Goal: Task Accomplishment & Management: Use online tool/utility

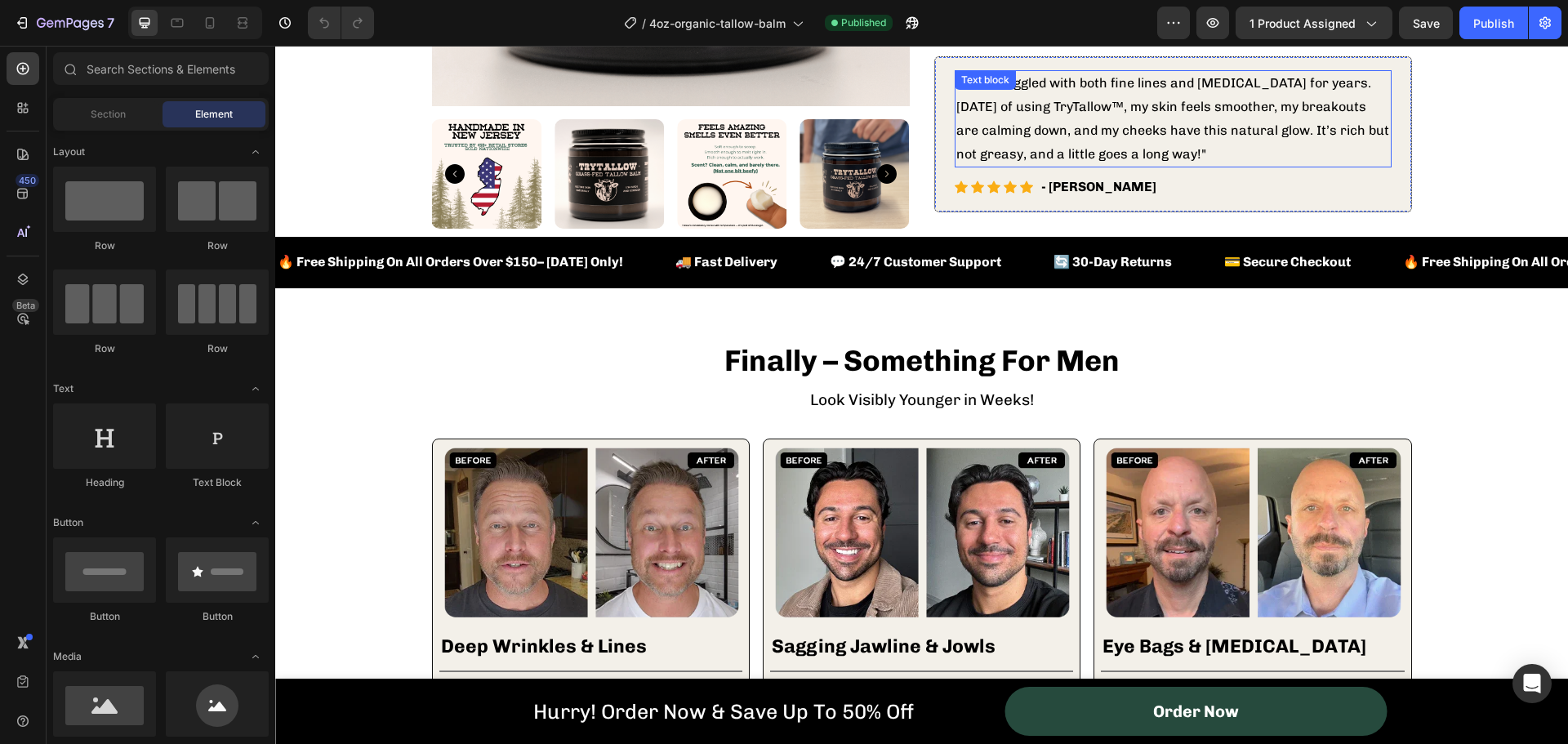
scroll to position [654, 0]
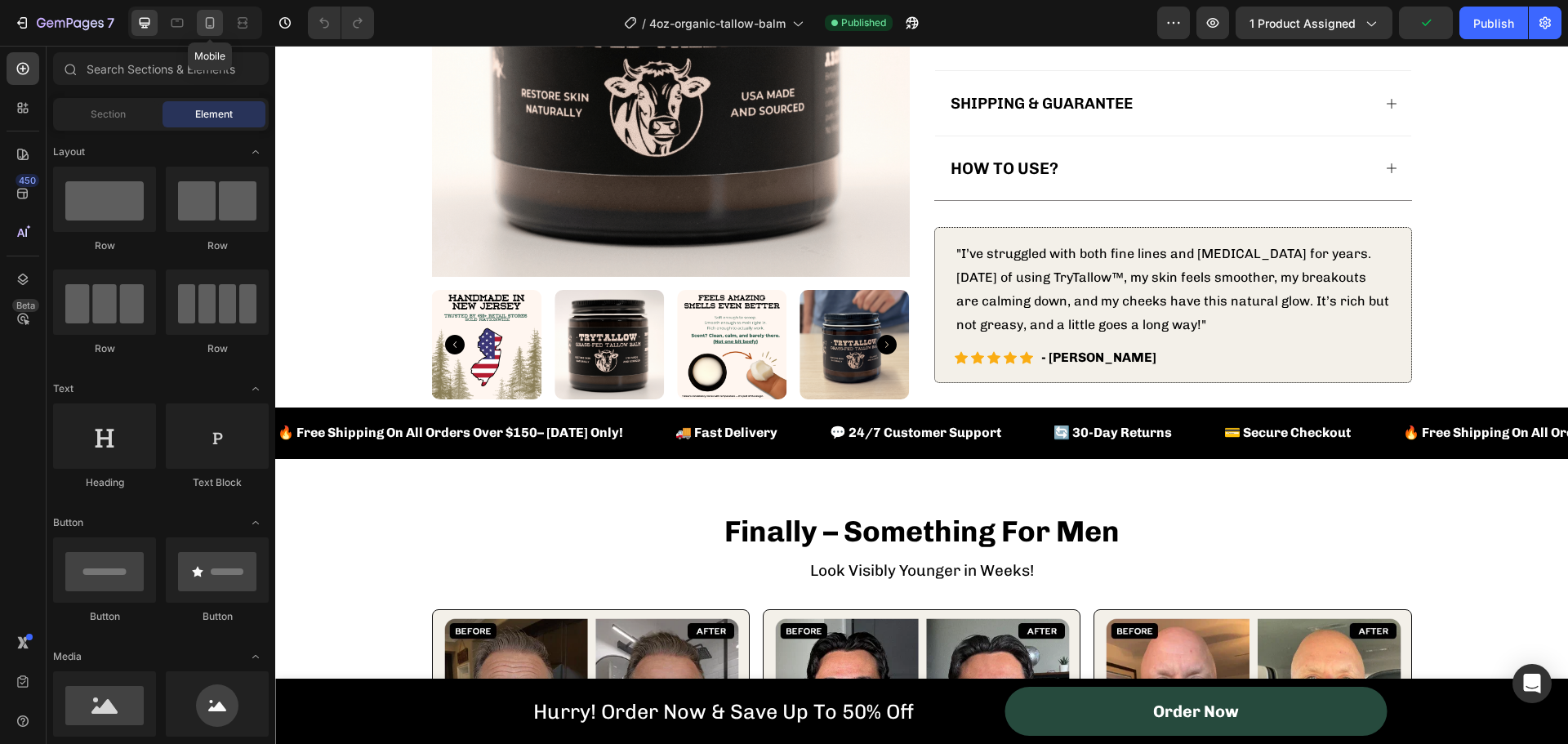
click at [198, 26] on div at bounding box center [209, 23] width 26 height 26
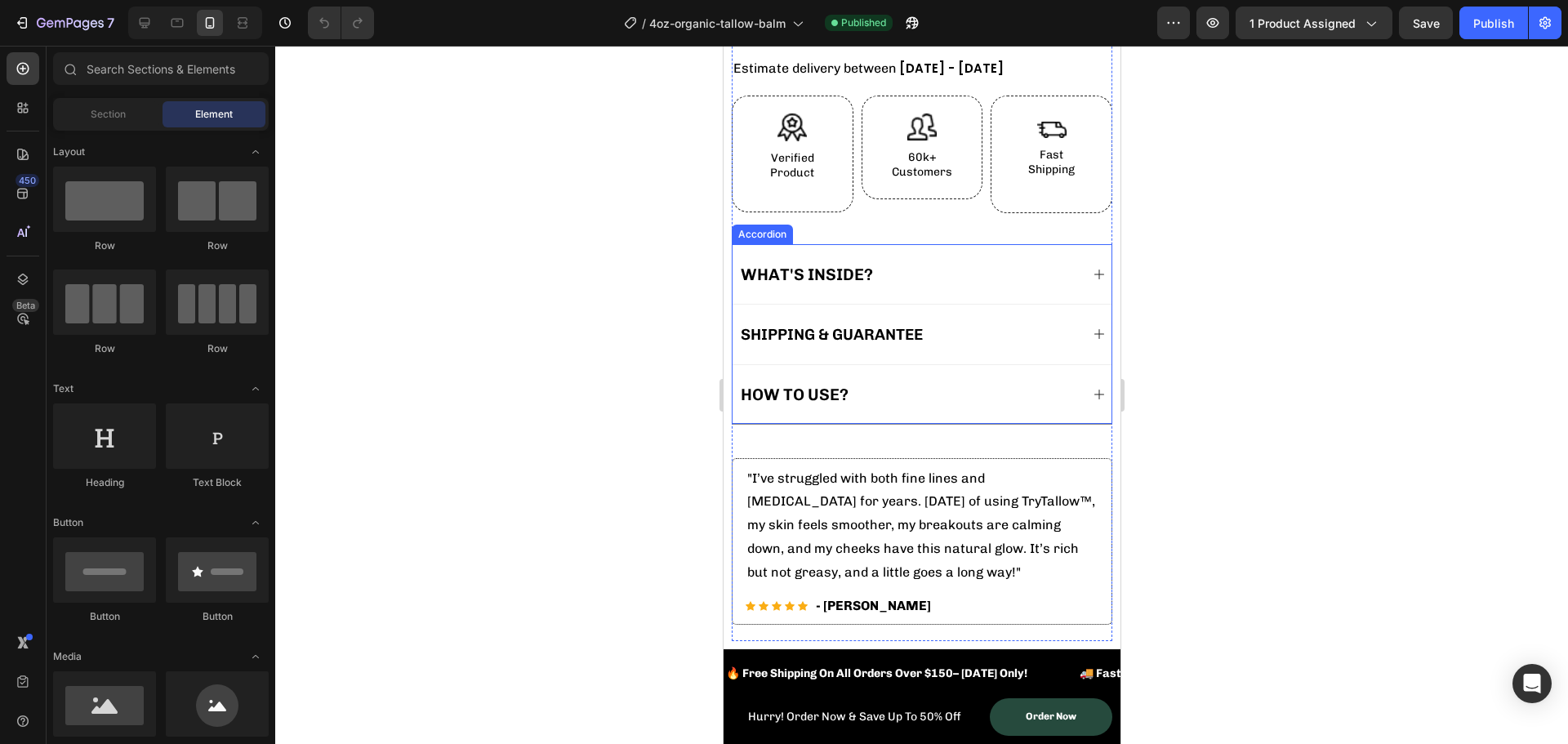
scroll to position [817, 0]
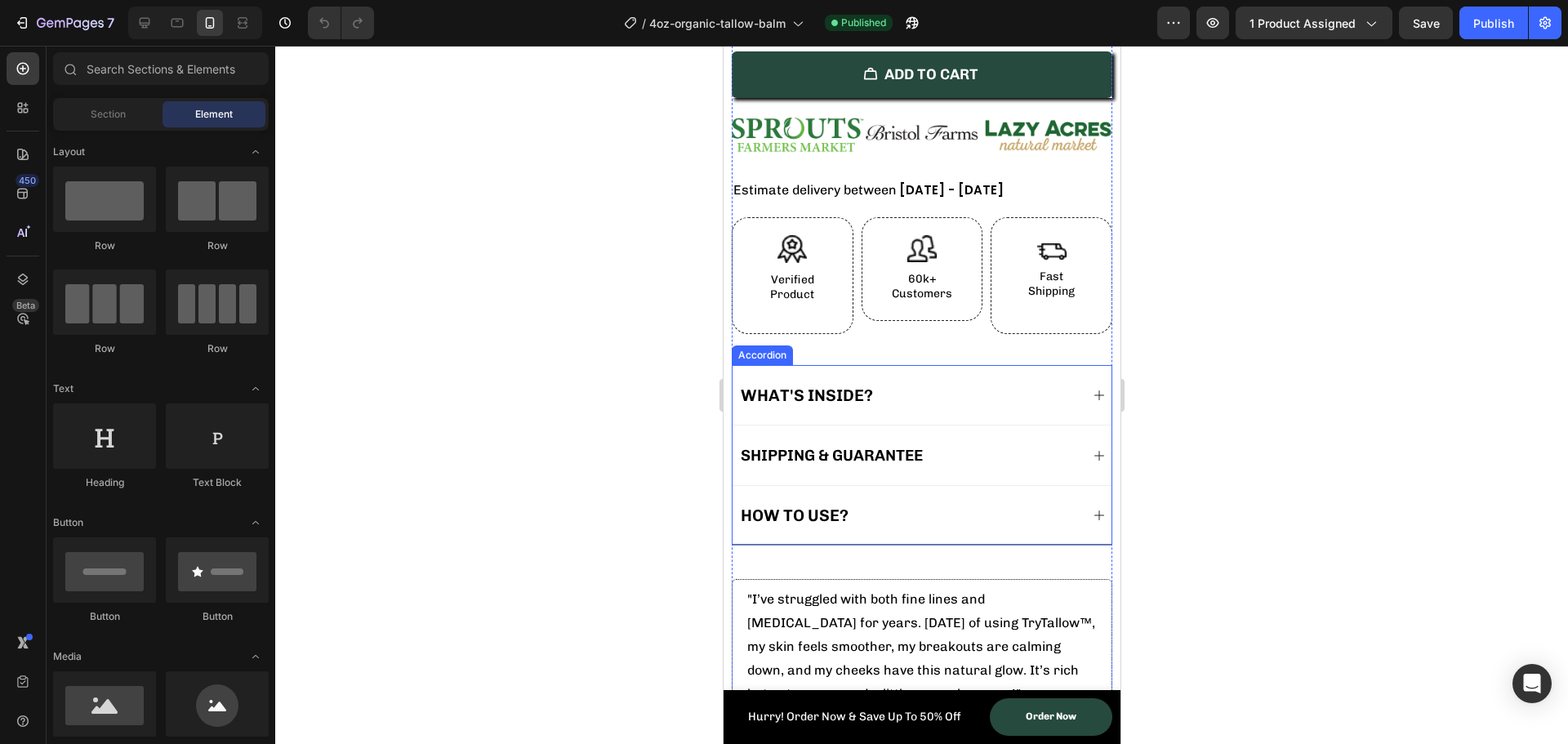
click at [1092, 388] on icon at bounding box center [1098, 394] width 13 height 13
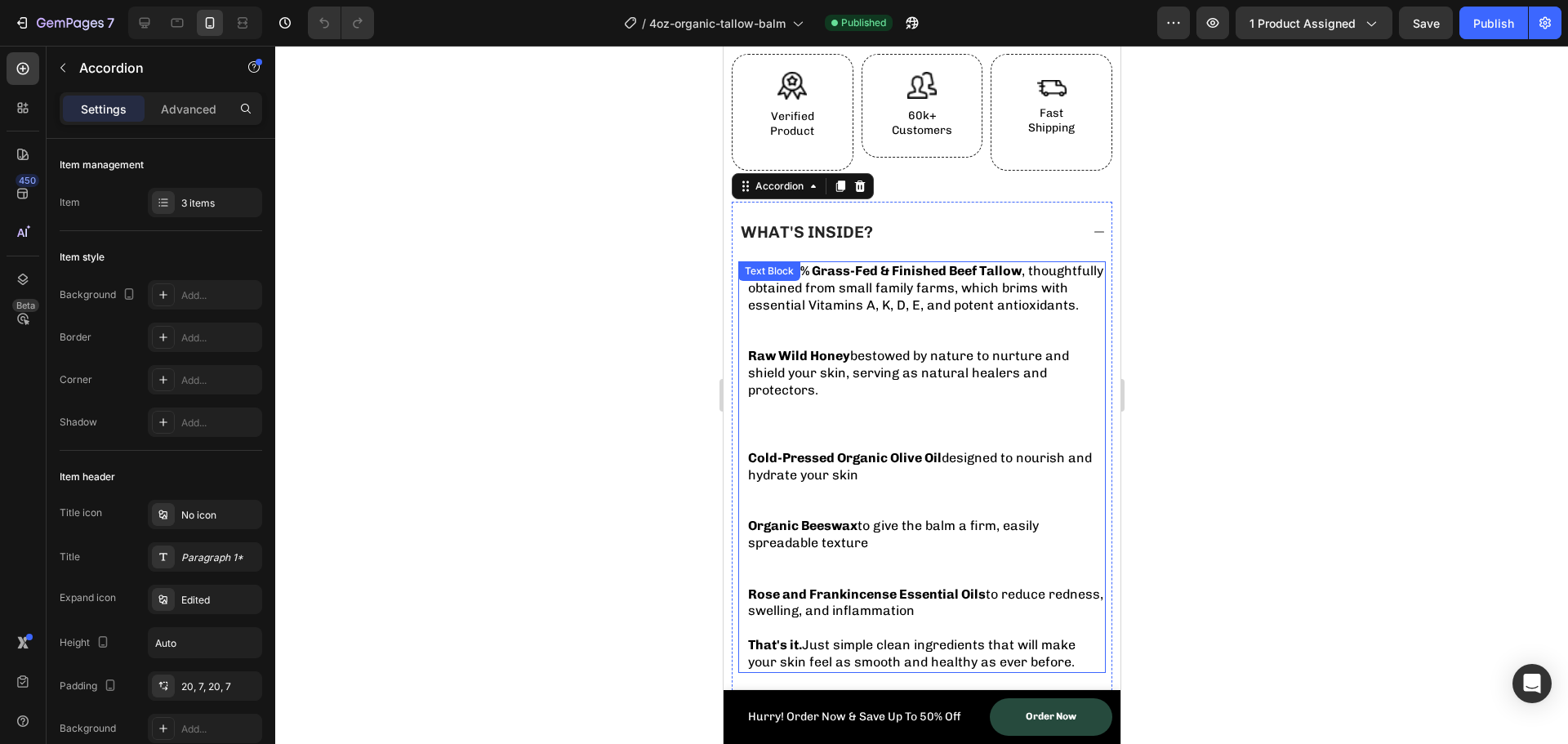
scroll to position [1062, 0]
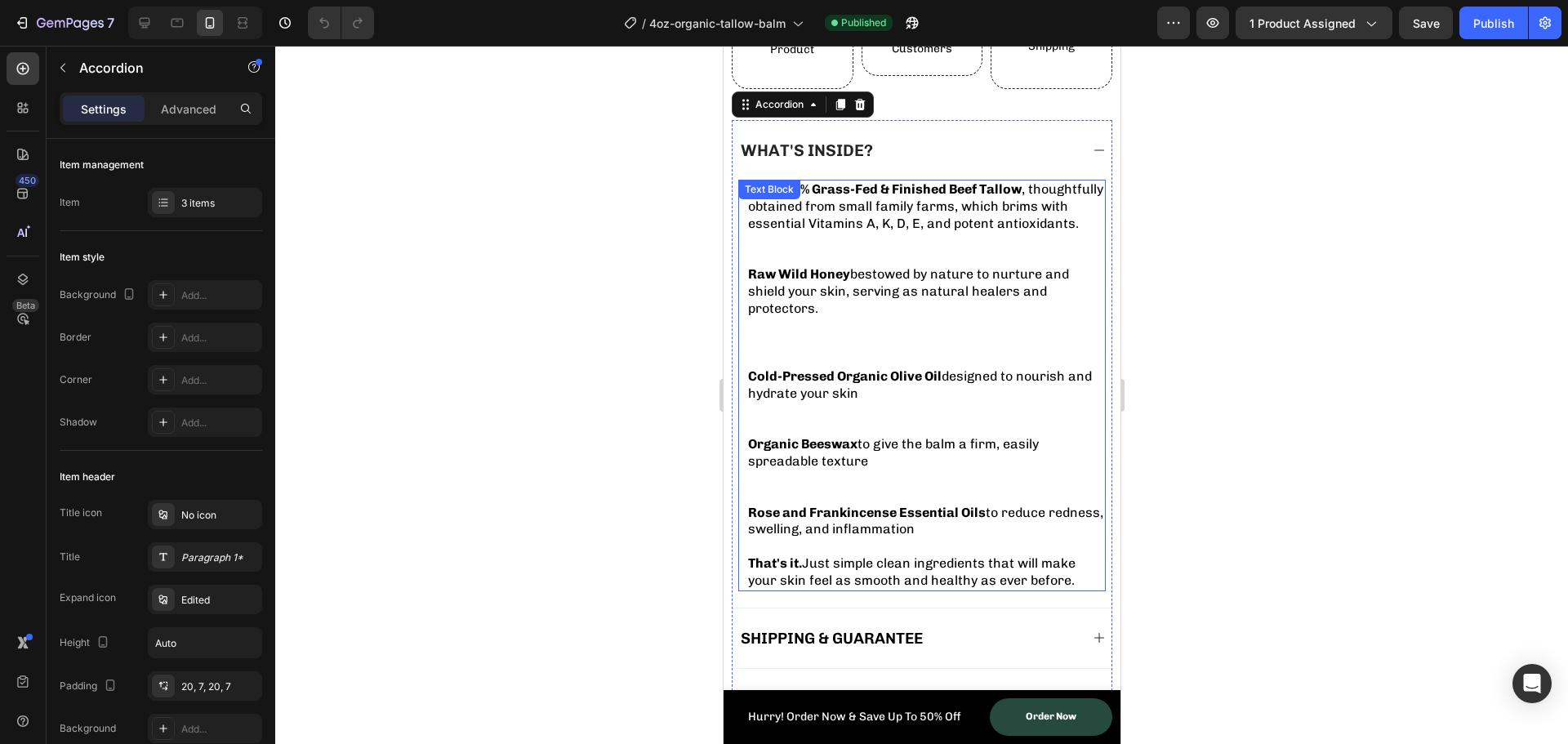
click at [795, 345] on p at bounding box center [925, 343] width 356 height 51
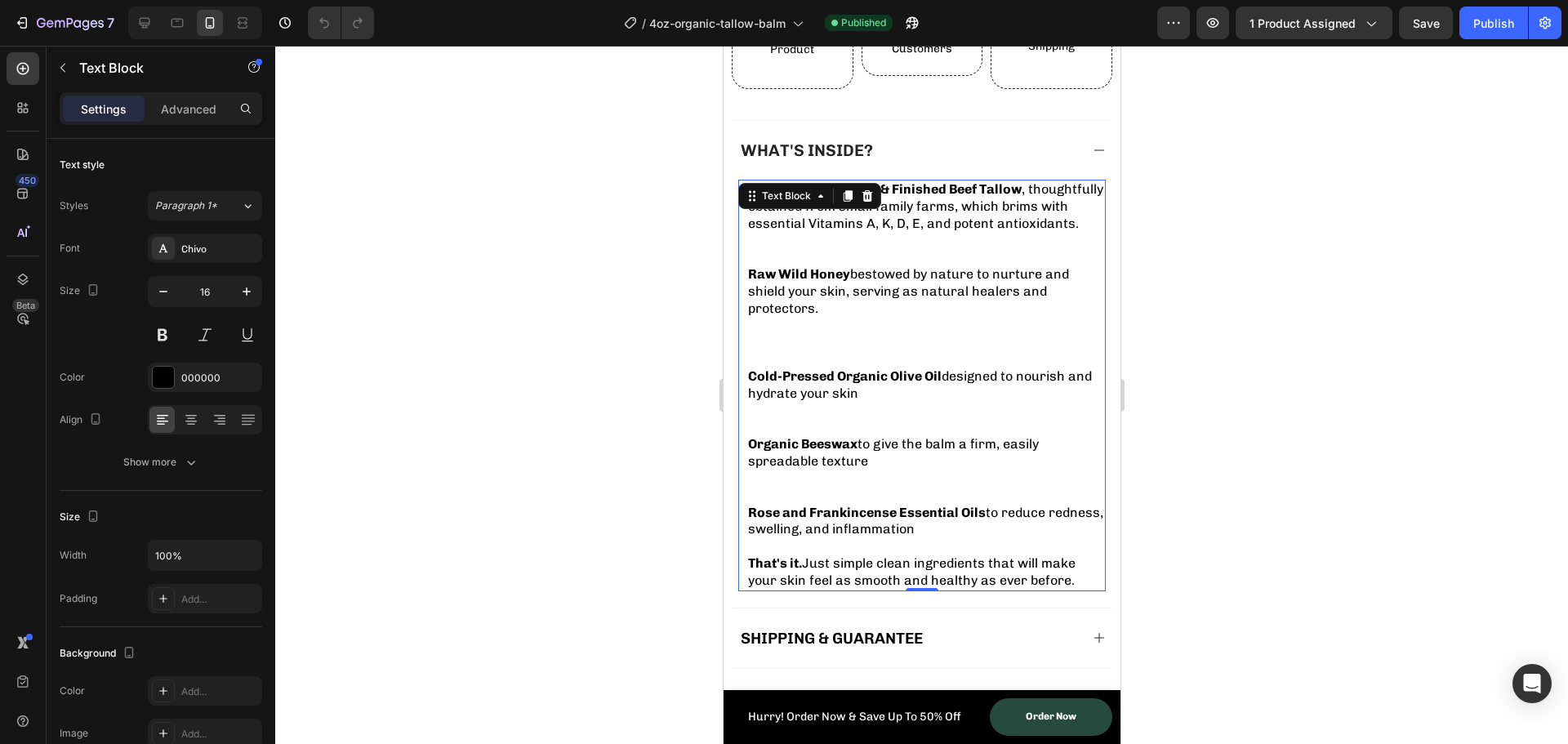
click at [769, 343] on p at bounding box center [925, 343] width 356 height 51
click at [768, 343] on p "⁠⁠⁠⁠⁠⁠⁠" at bounding box center [925, 343] width 356 height 51
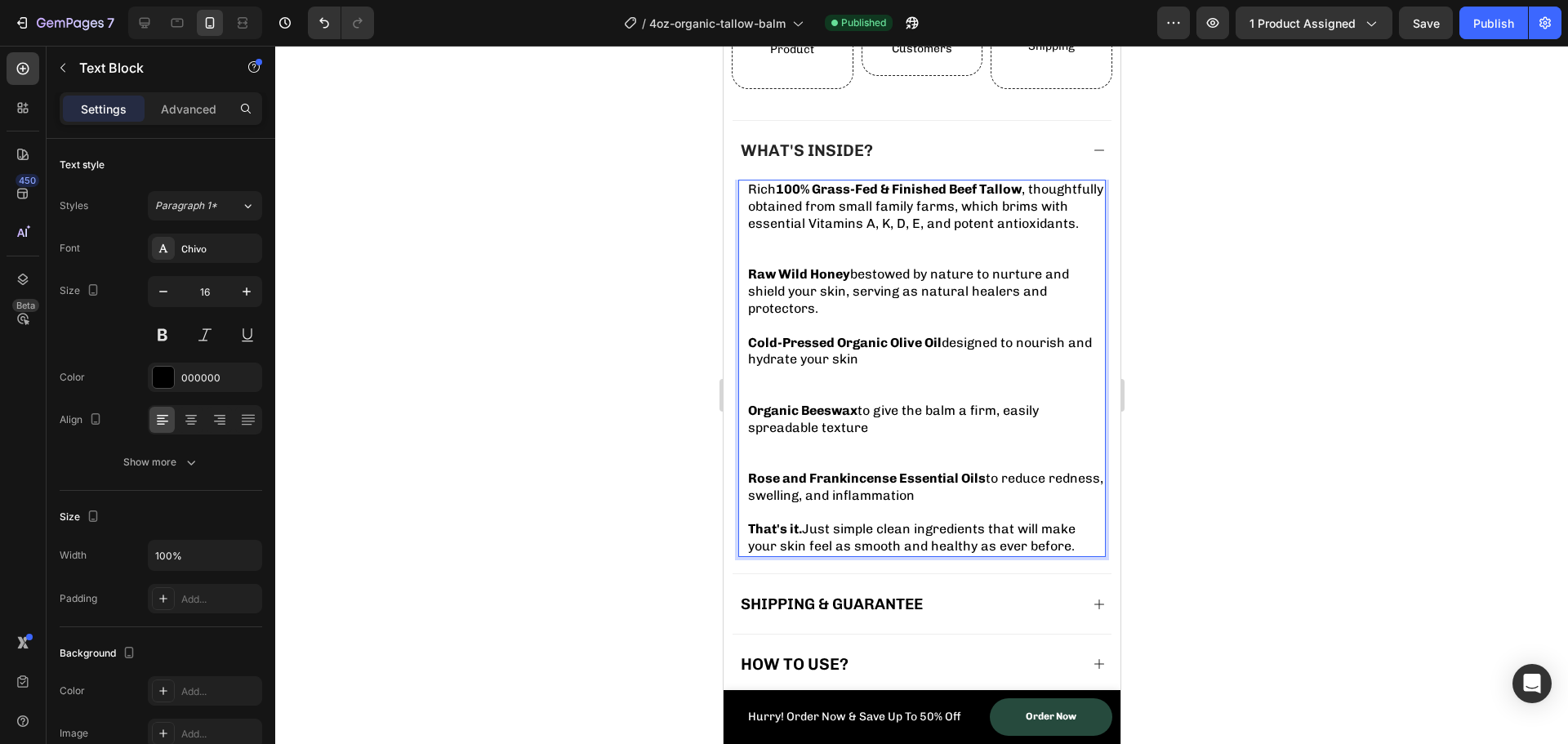
click at [779, 385] on p "Cold-Pressed Organic Olive Oil designed to nourish and hydrate your skin" at bounding box center [925, 369] width 356 height 68
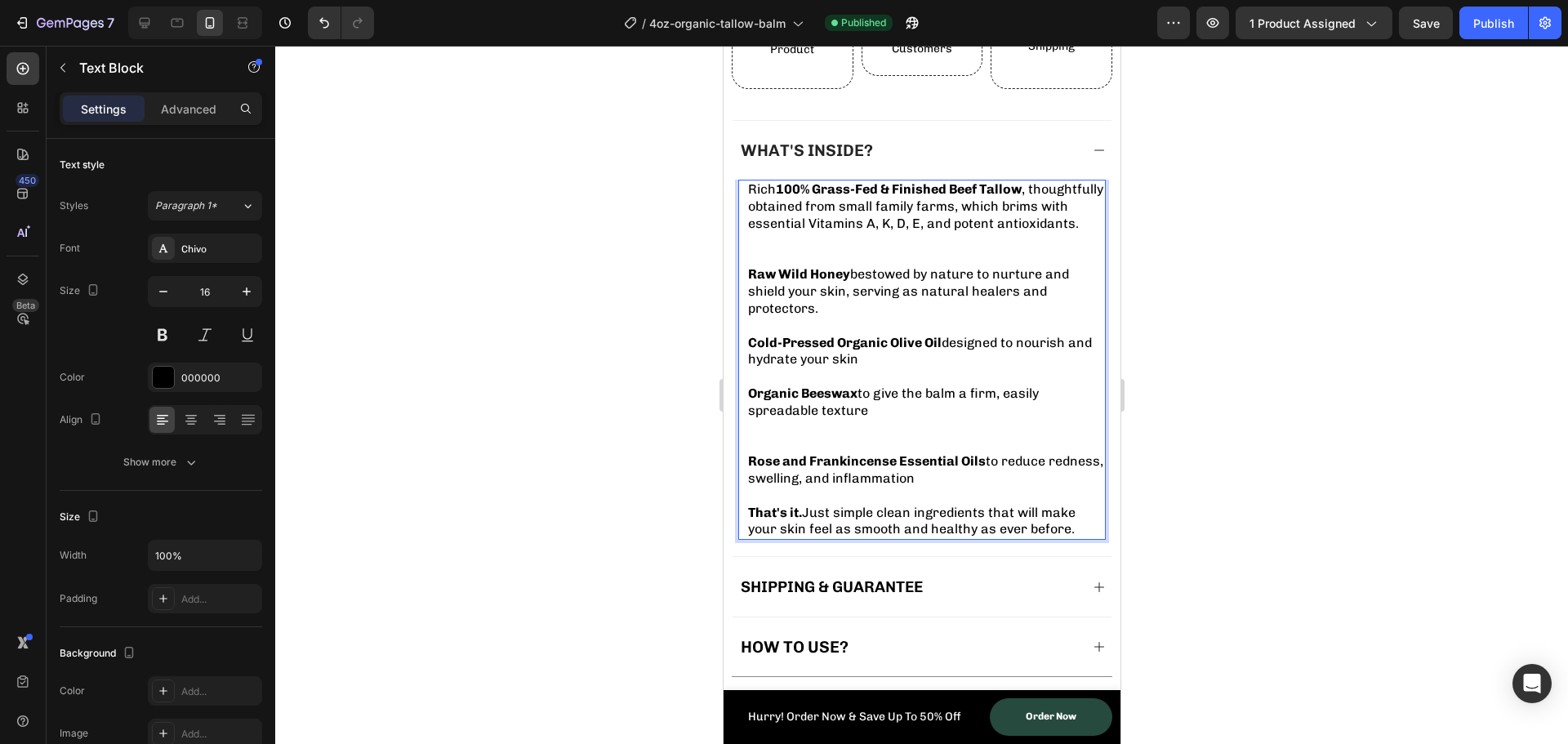
click at [765, 437] on p "Rich Text Editor. Editing area: main" at bounding box center [925, 437] width 356 height 35
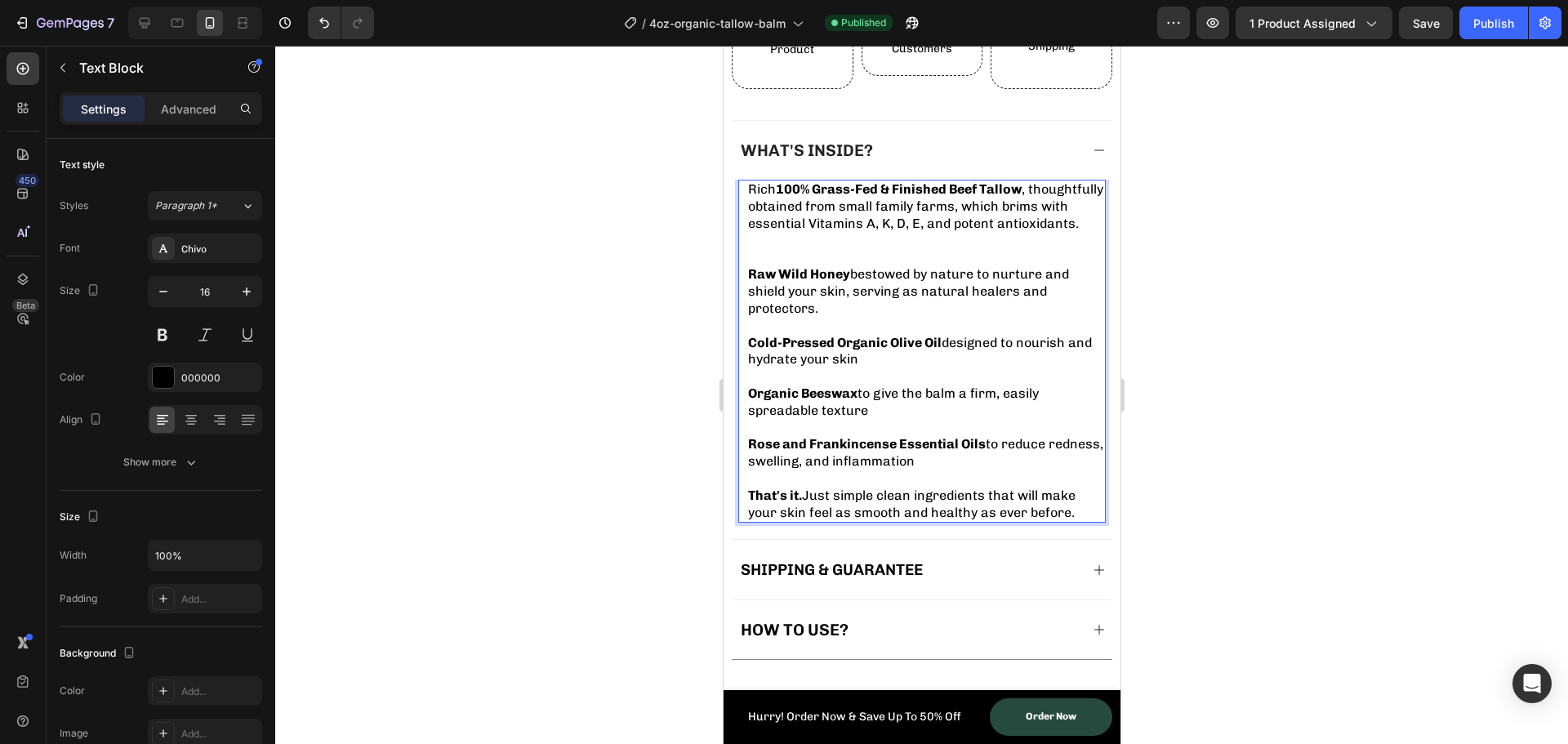
click at [757, 253] on p "Rich 100% Grass-Fed & Finished Beef Tallow , thoughtfully obtained from small f…" at bounding box center [925, 224] width 356 height 85
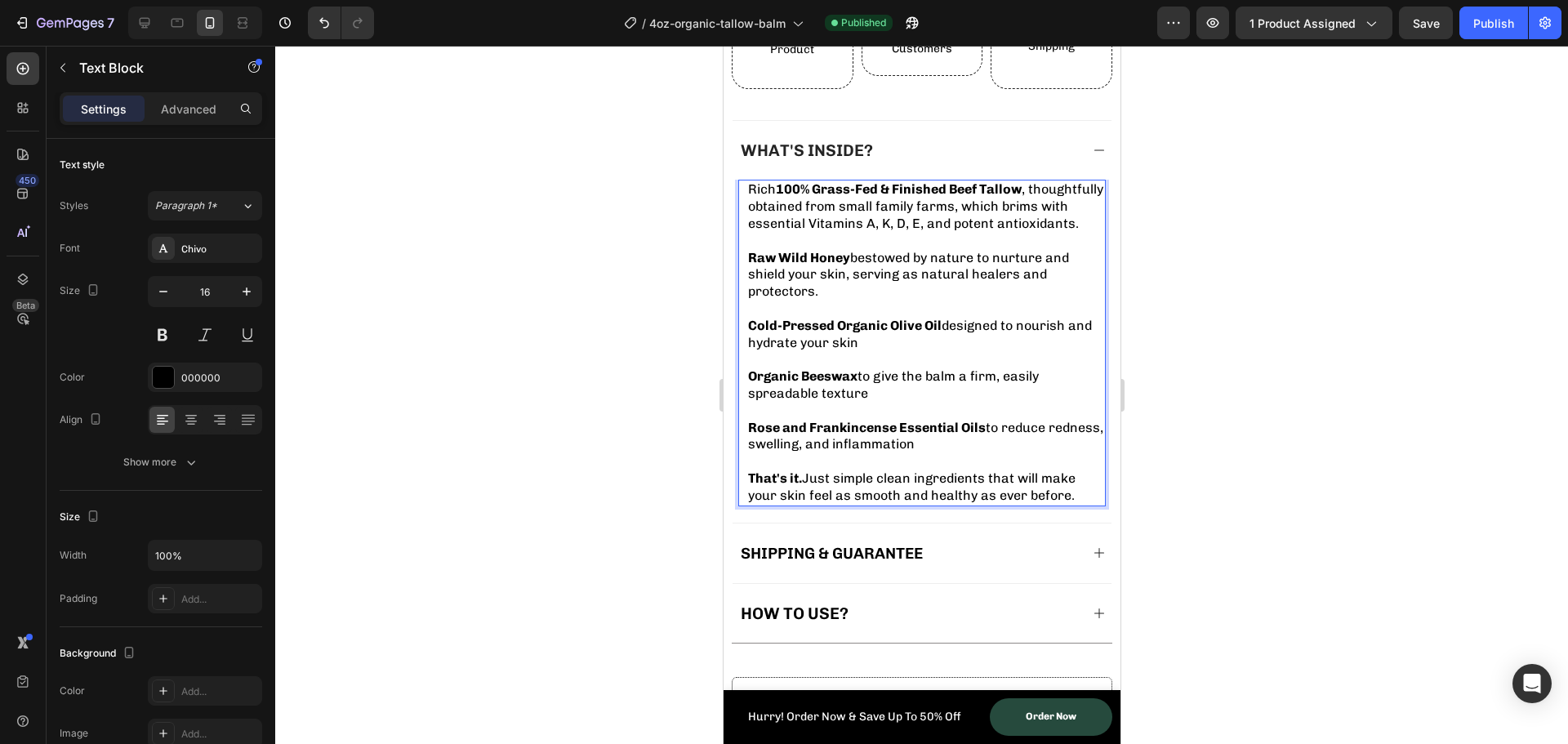
click at [812, 430] on strong "Rose and Frankincense Essential Oils" at bounding box center [866, 427] width 238 height 15
click at [810, 430] on strong "Rose and Frankincense Essential Oils" at bounding box center [866, 427] width 238 height 15
click at [868, 432] on strong "Rose, Frankincense Essential Oils" at bounding box center [854, 427] width 214 height 15
click at [602, 335] on div at bounding box center [921, 394] width 1293 height 698
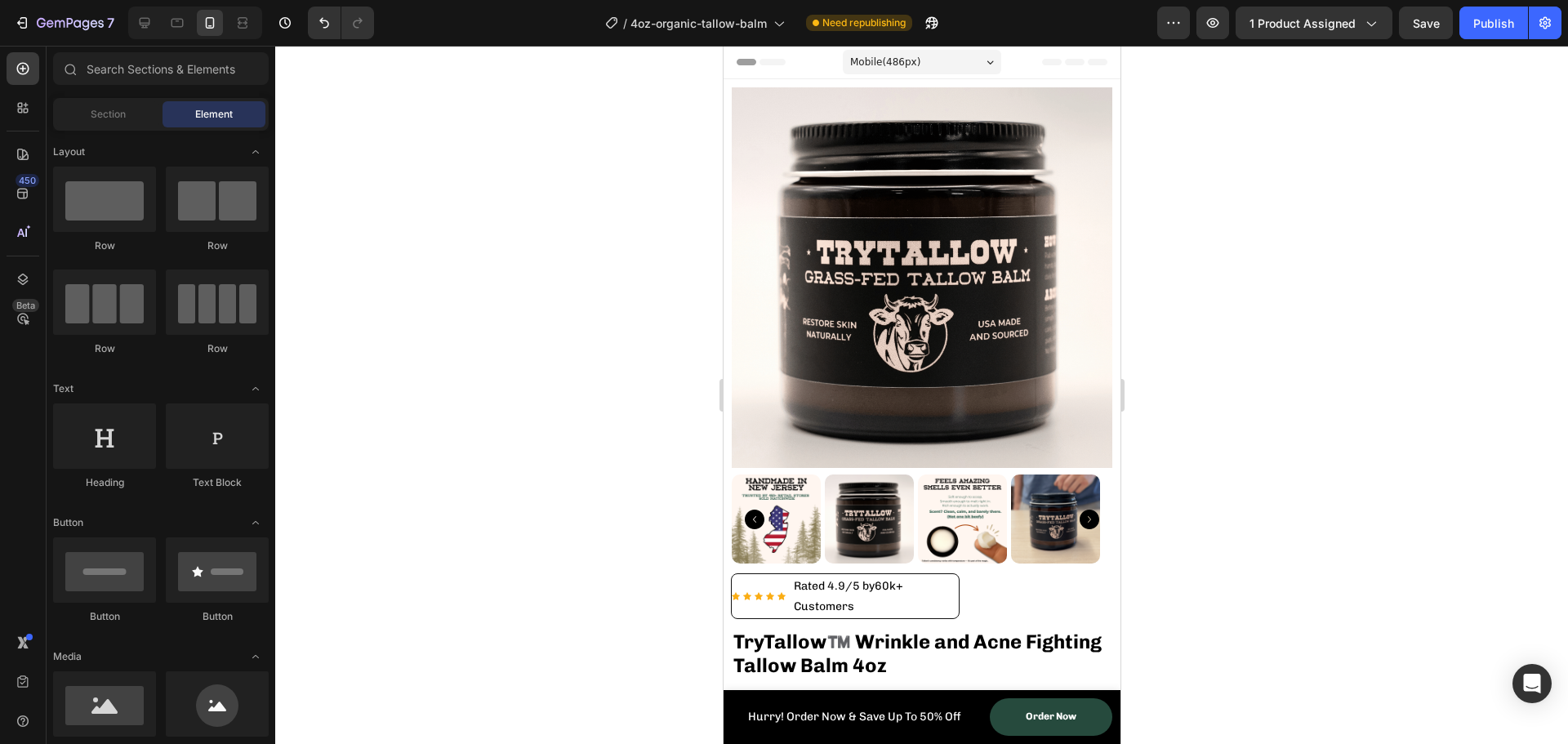
scroll to position [490, 0]
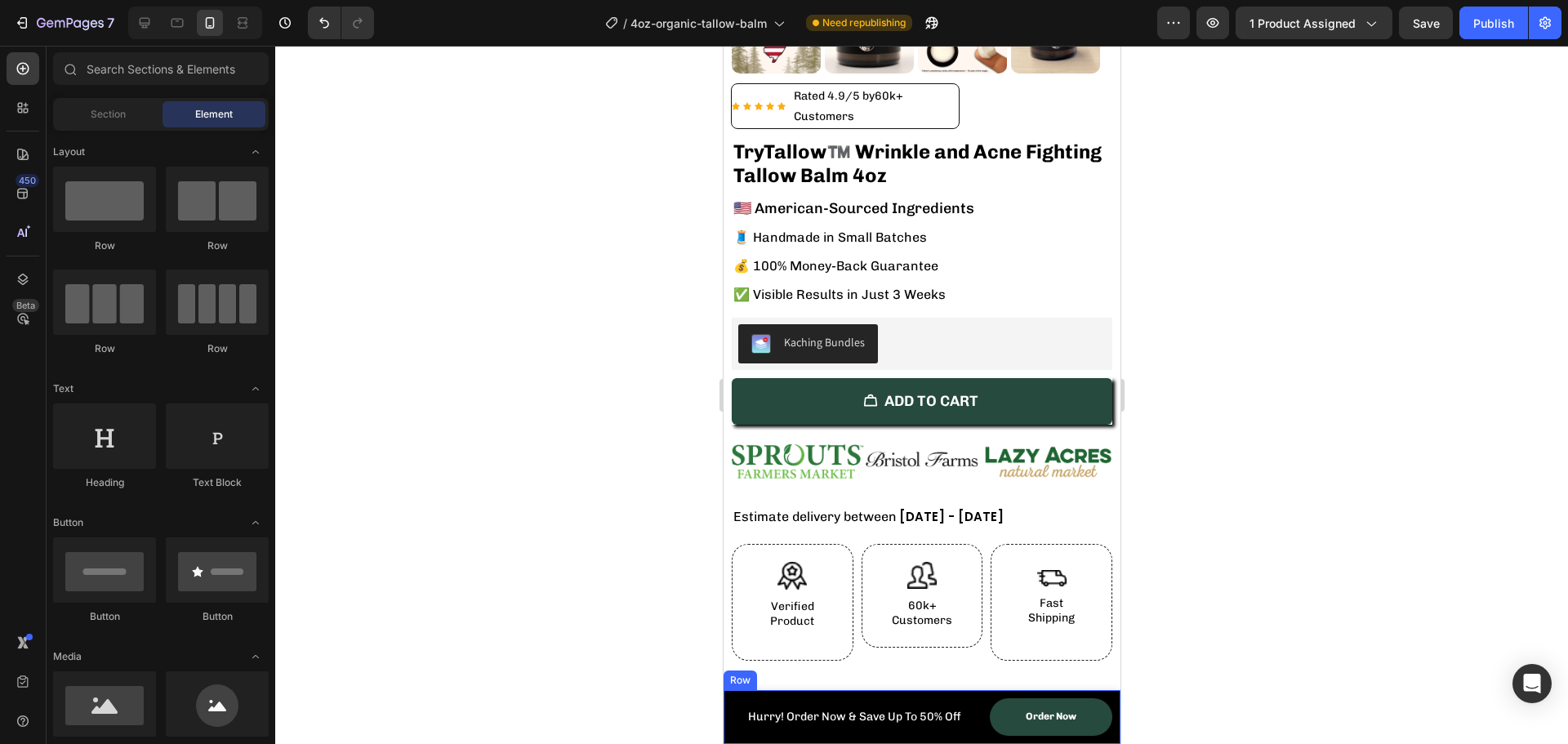
click at [913, 701] on div "Hurry! Order Now & Save Up To 50% Off Heading" at bounding box center [854, 717] width 245 height 38
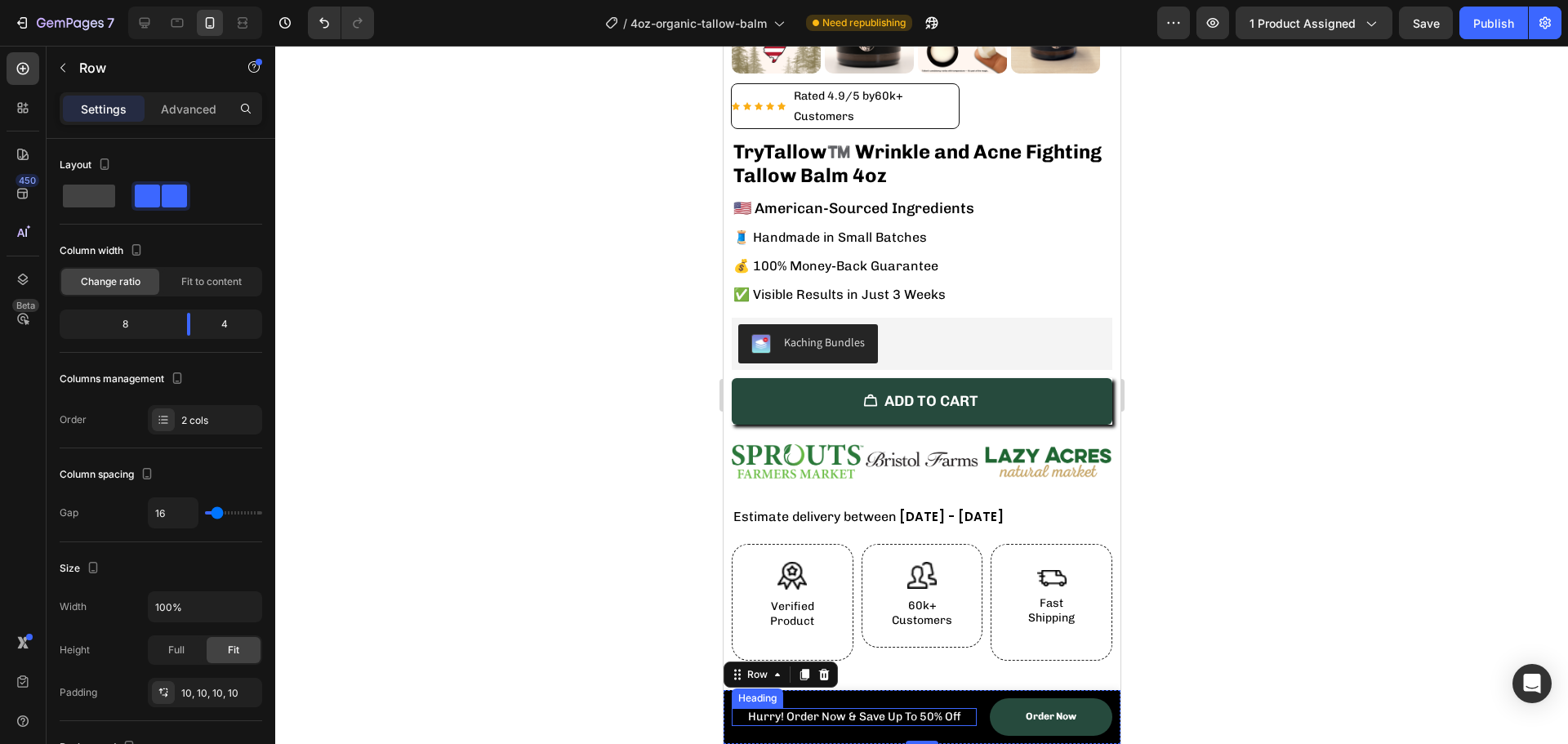
click at [896, 714] on h2 "Hurry! Order Now & Save Up To 50% Off" at bounding box center [854, 717] width 245 height 18
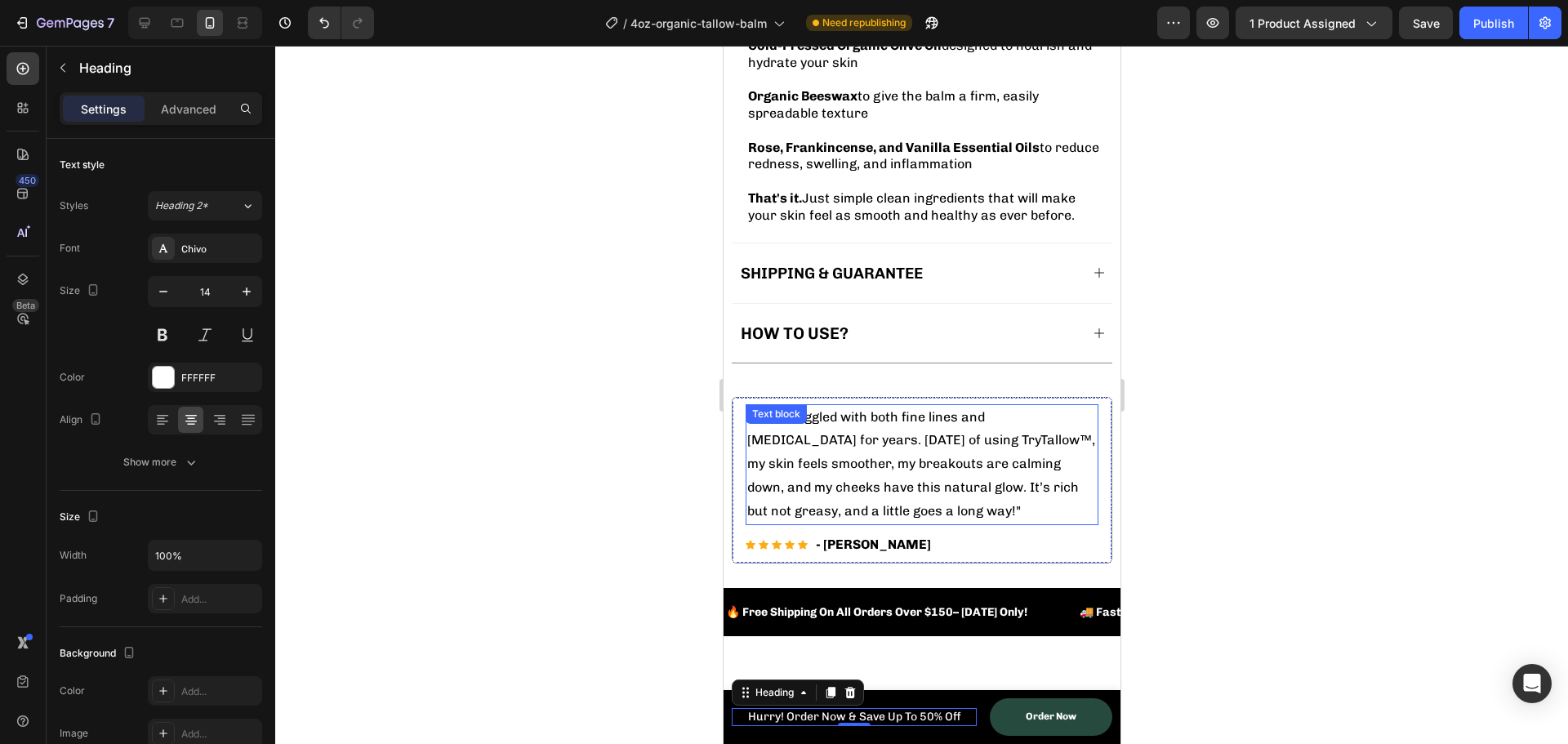
scroll to position [1389, 0]
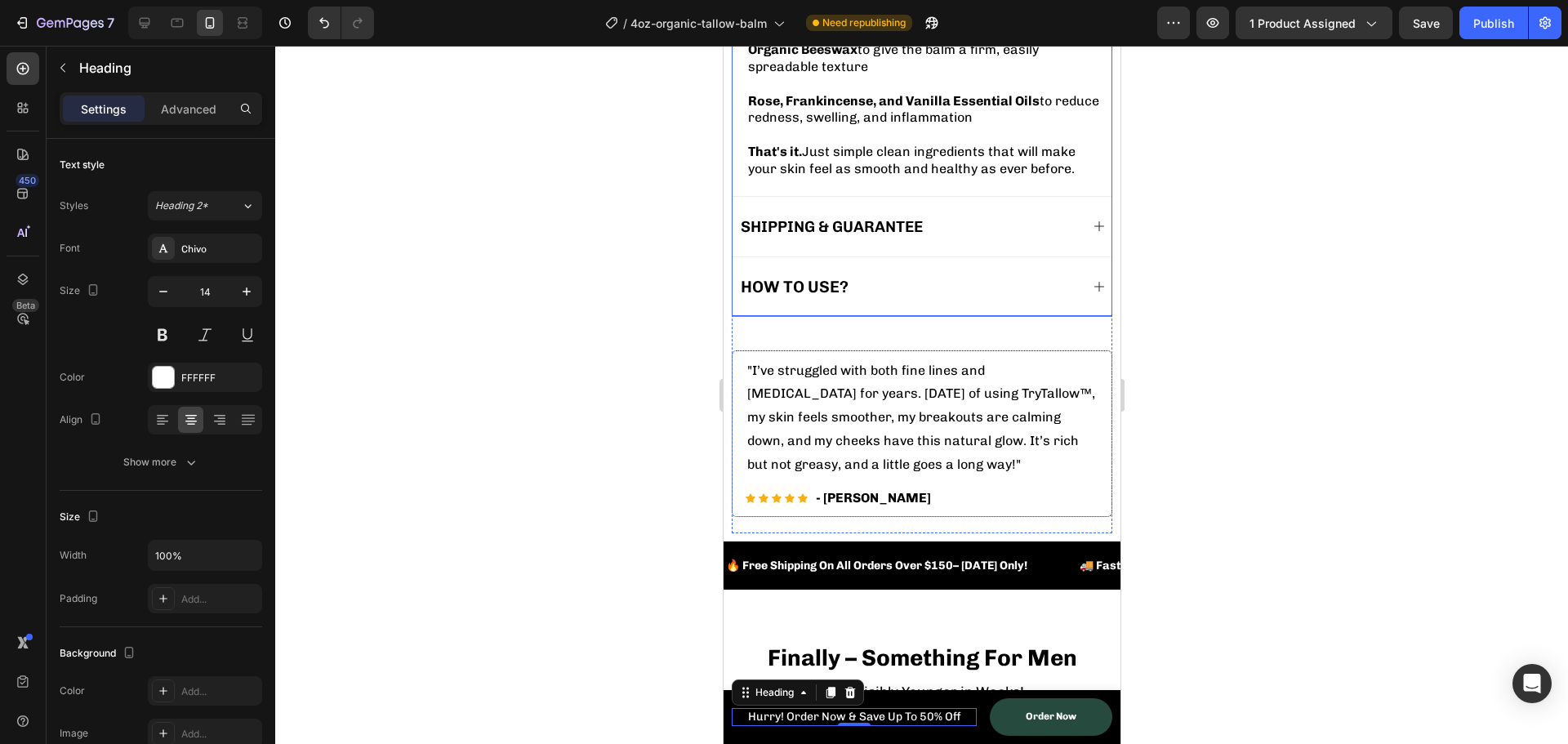
click at [1075, 228] on div "SHIPPING & GUARANTEE" at bounding box center [921, 226] width 379 height 61
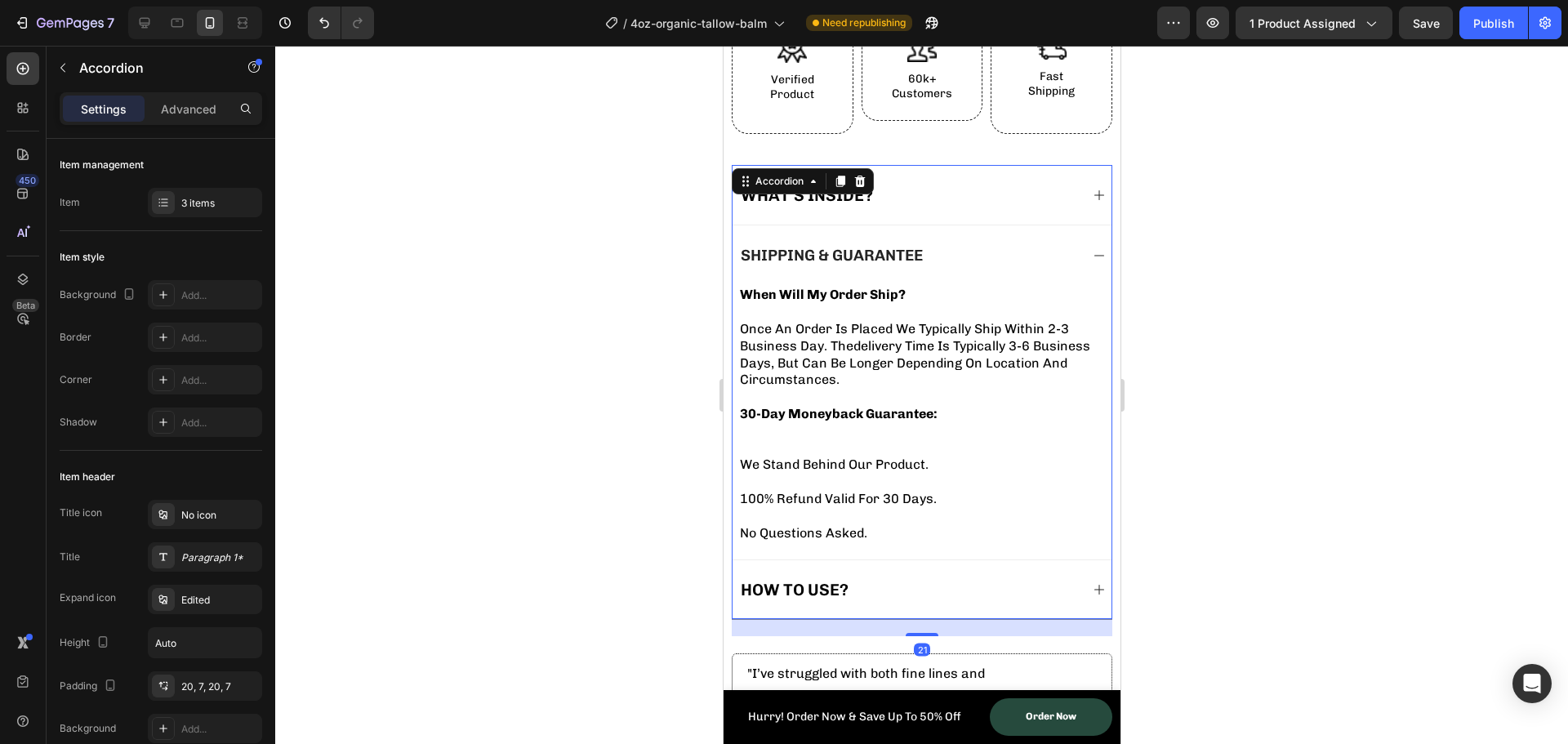
scroll to position [980, 0]
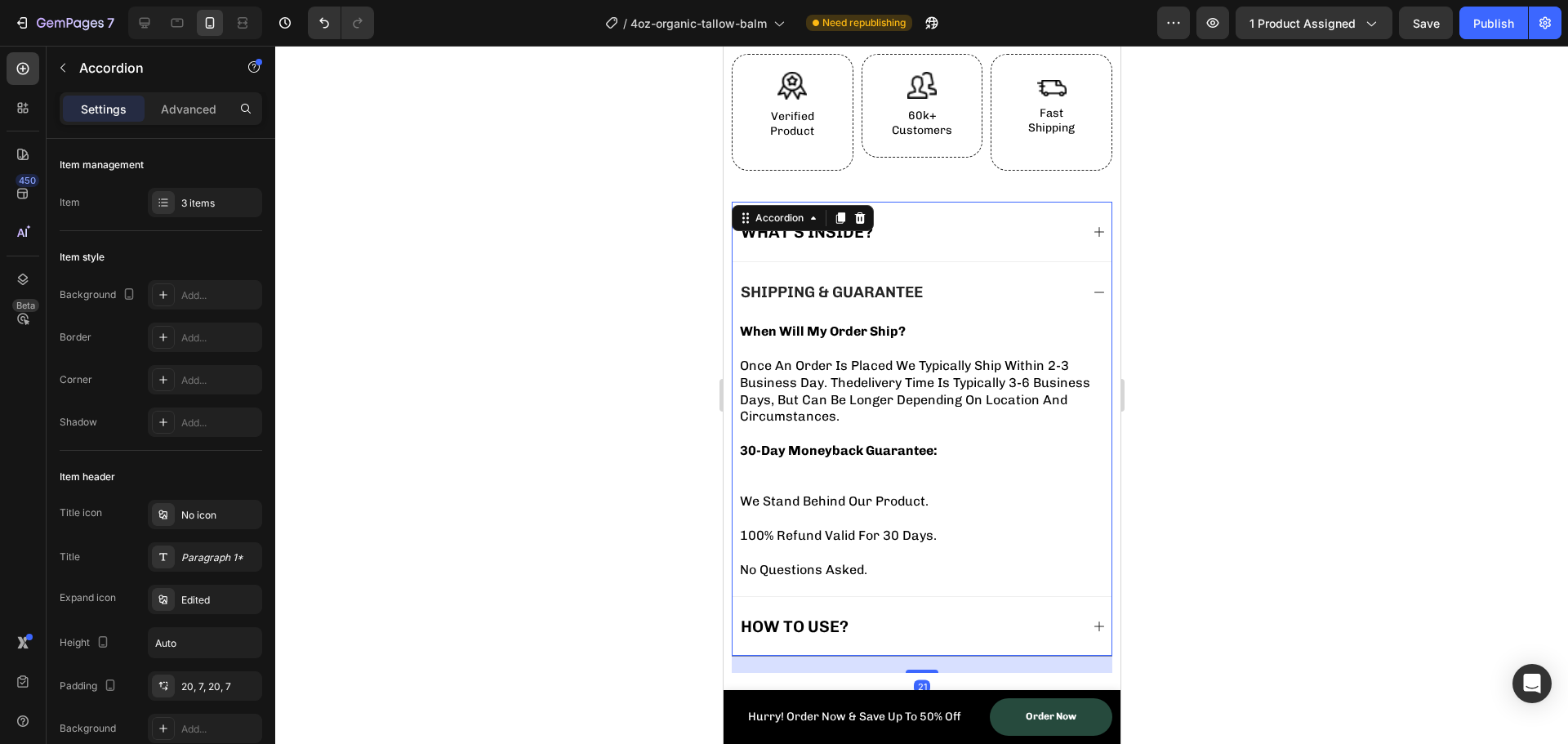
click at [1093, 227] on icon at bounding box center [1099, 232] width 10 height 10
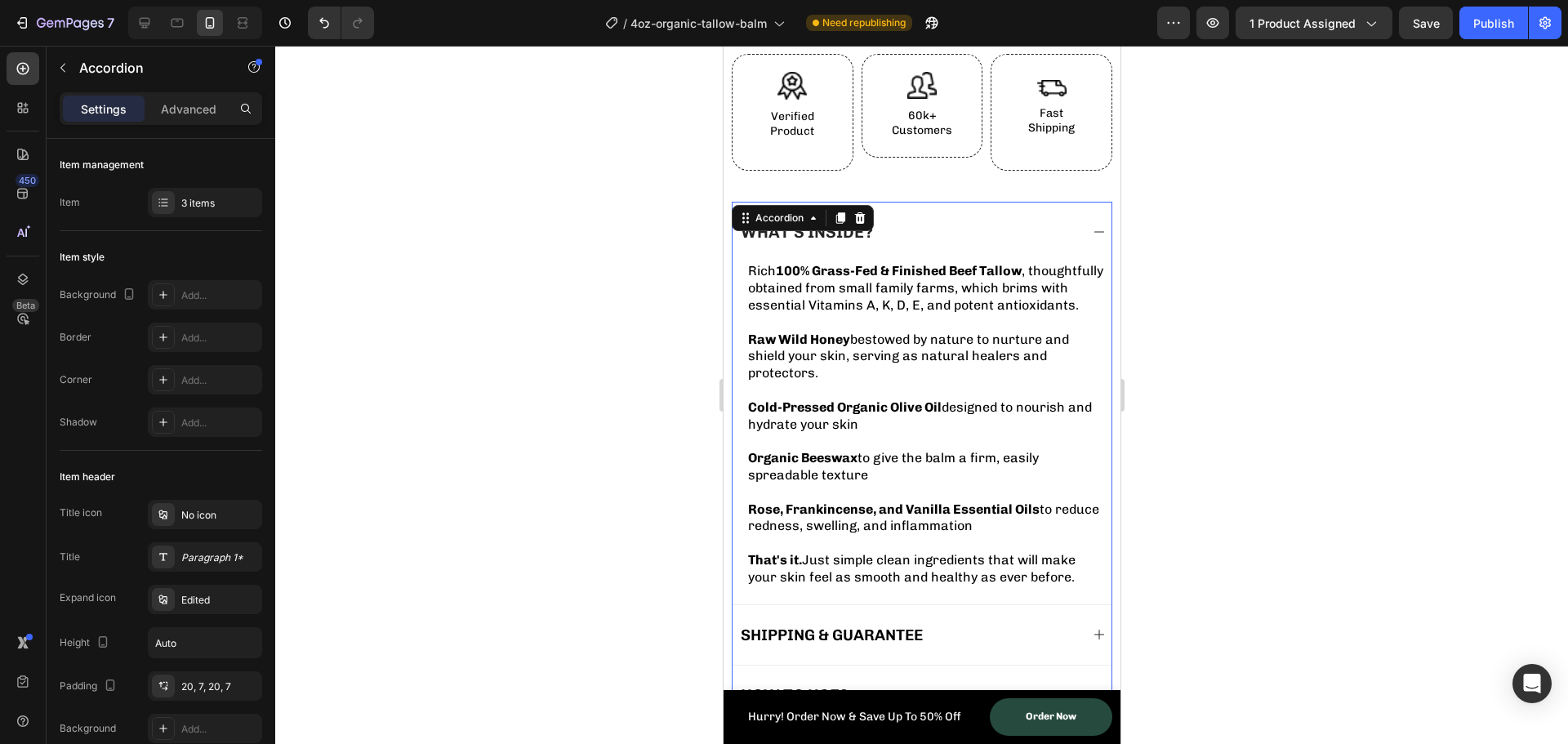
click at [1092, 225] on icon at bounding box center [1098, 231] width 13 height 13
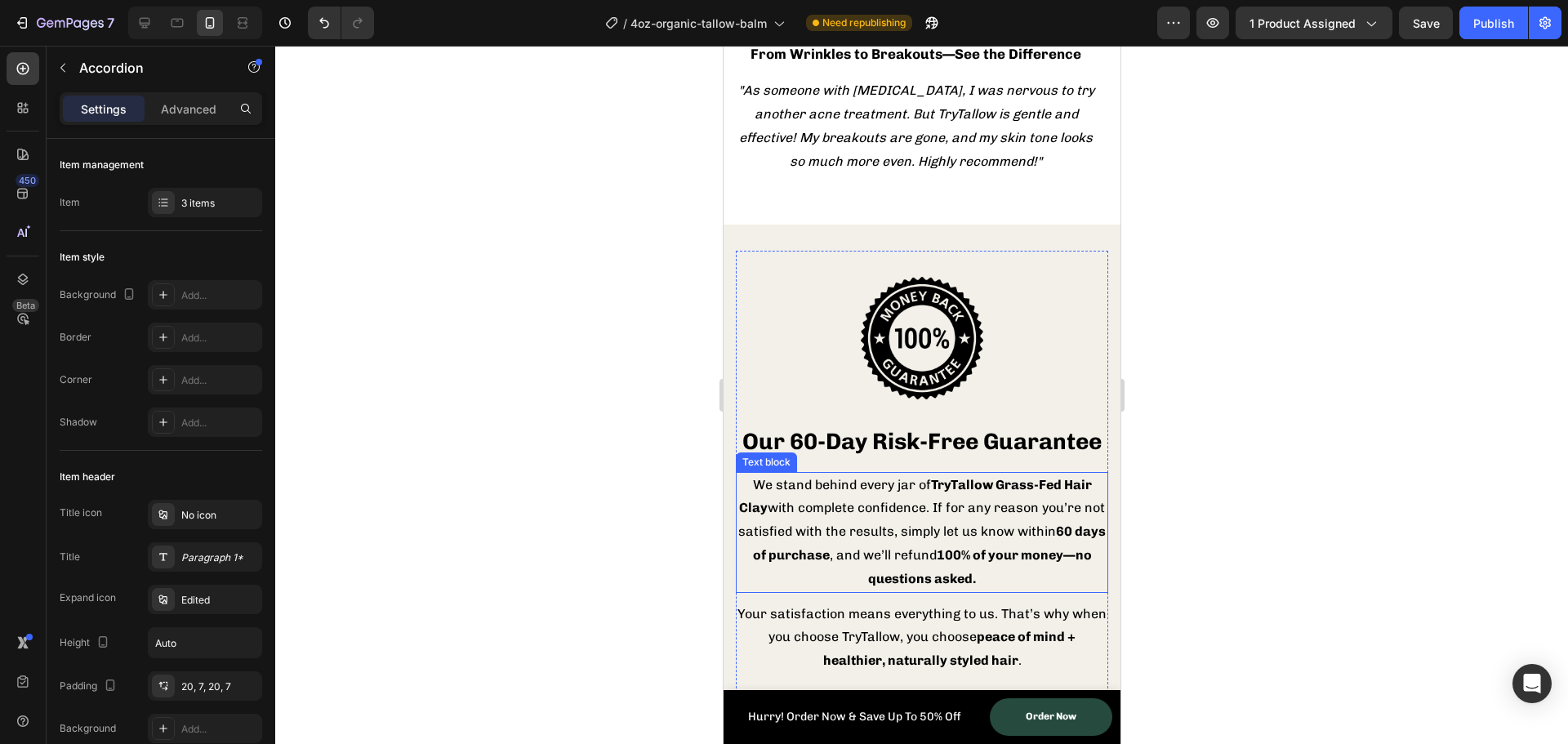
scroll to position [5663, 0]
